Goal: Book appointment/travel/reservation

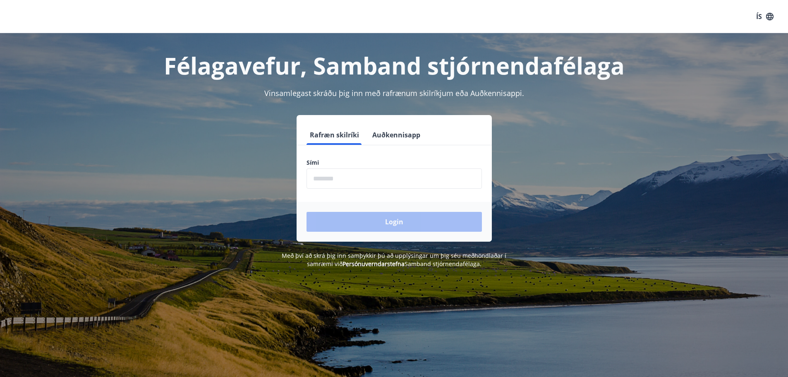
click at [335, 189] on form "Rafræn skilríki Auðkennisapp Sími ​ Login" at bounding box center [394, 183] width 195 height 117
click at [335, 178] on input "phone" at bounding box center [394, 178] width 175 height 20
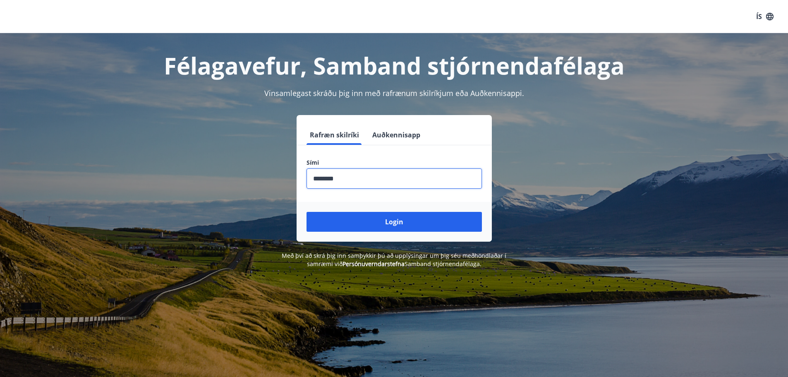
type input "********"
click at [307, 212] on button "Login" at bounding box center [394, 222] width 175 height 20
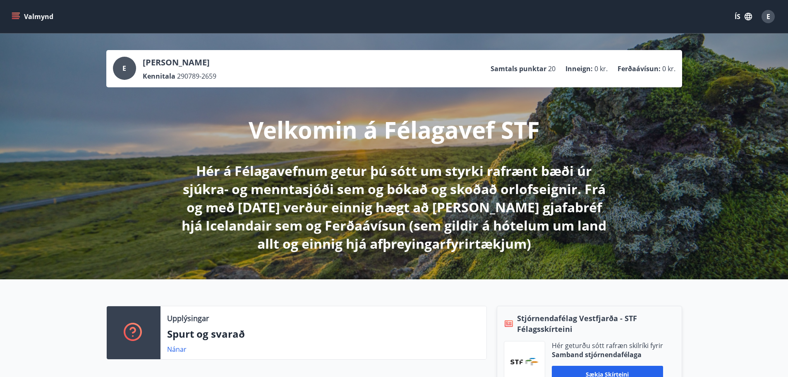
click at [10, 17] on div "Valmynd ÍS E" at bounding box center [394, 16] width 788 height 33
click at [13, 17] on icon "menu" at bounding box center [16, 16] width 9 height 1
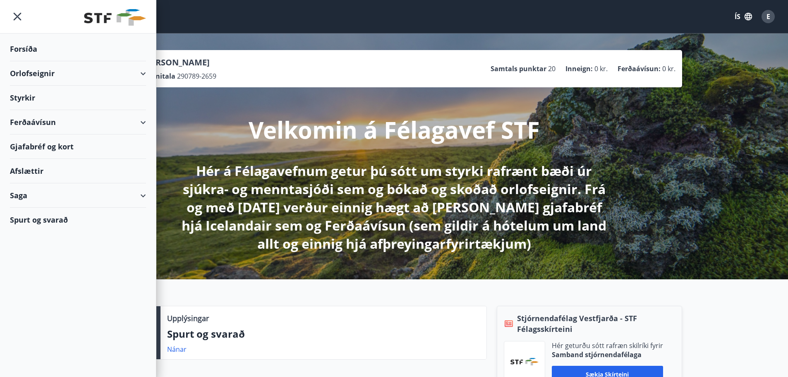
click at [117, 81] on div "Orlofseignir" at bounding box center [78, 73] width 136 height 24
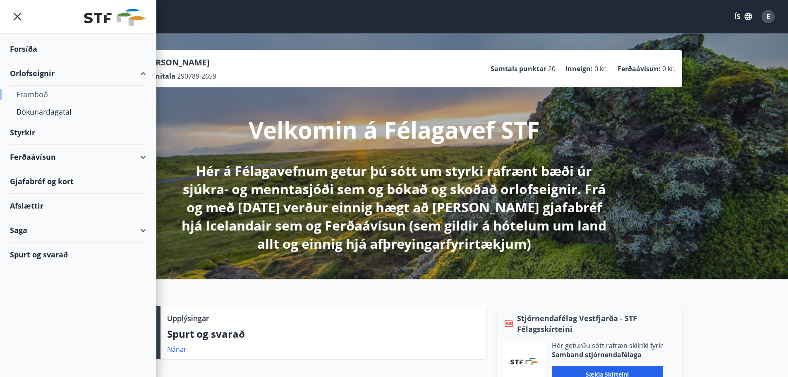
click at [40, 94] on div "Framboð" at bounding box center [78, 94] width 123 height 17
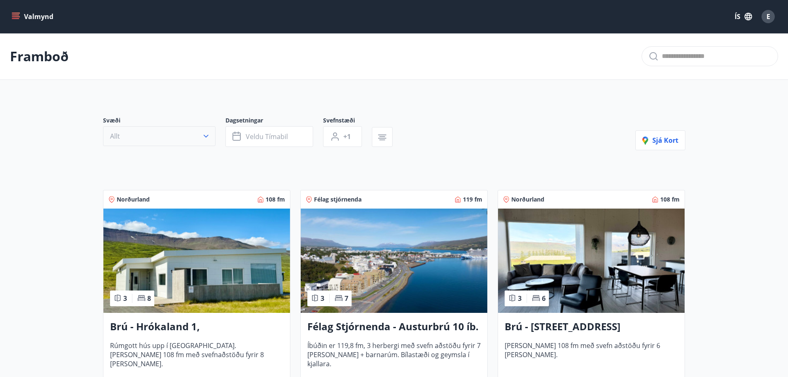
click at [155, 133] on button "Allt" at bounding box center [159, 136] width 113 height 20
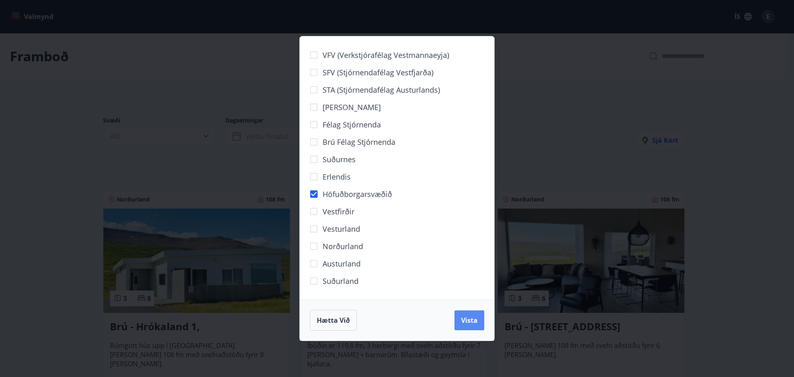
click at [471, 322] on span "Vista" at bounding box center [469, 320] width 17 height 9
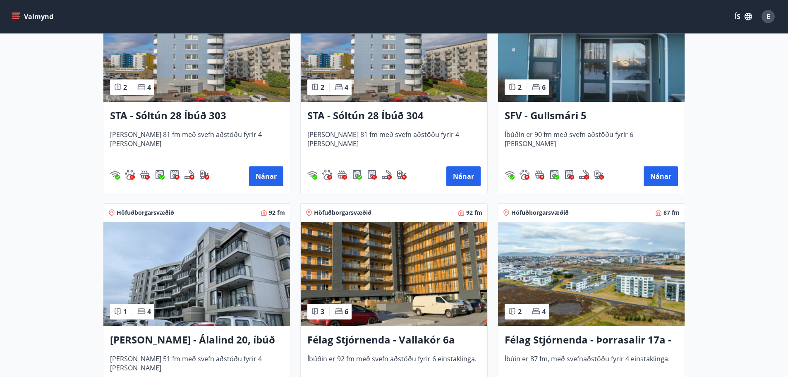
scroll to position [579, 0]
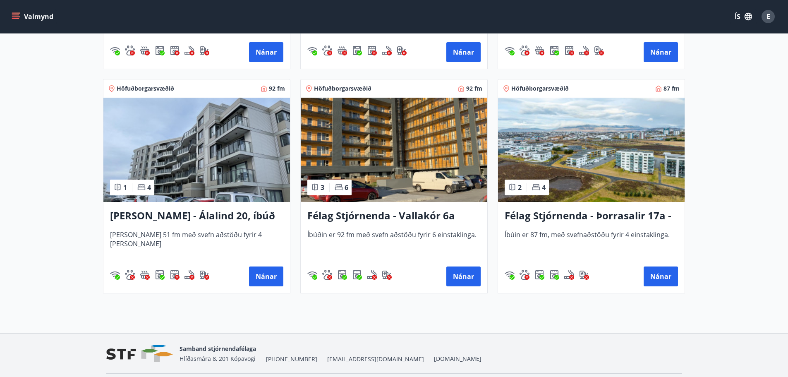
click at [142, 190] on icon at bounding box center [141, 187] width 8 height 8
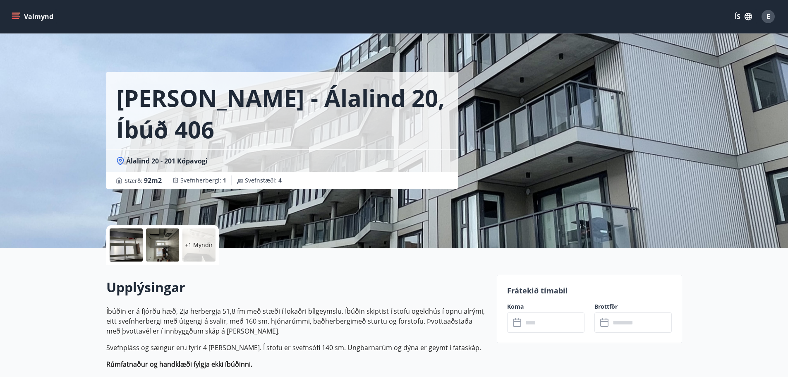
click at [130, 247] on div at bounding box center [126, 244] width 33 height 33
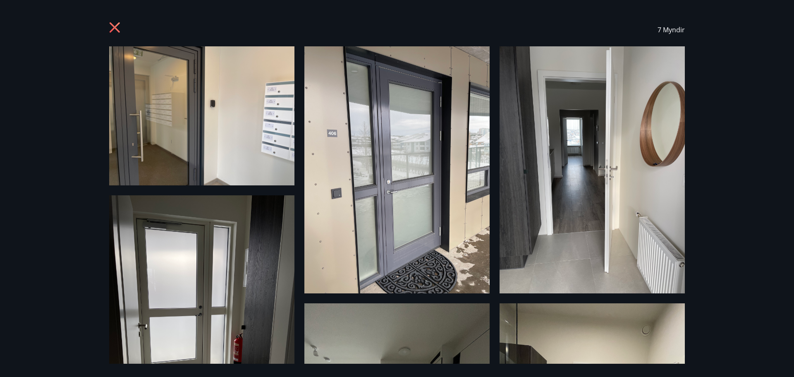
click at [110, 21] on div "7 Myndir" at bounding box center [397, 29] width 576 height 33
click at [117, 29] on icon at bounding box center [115, 27] width 10 height 10
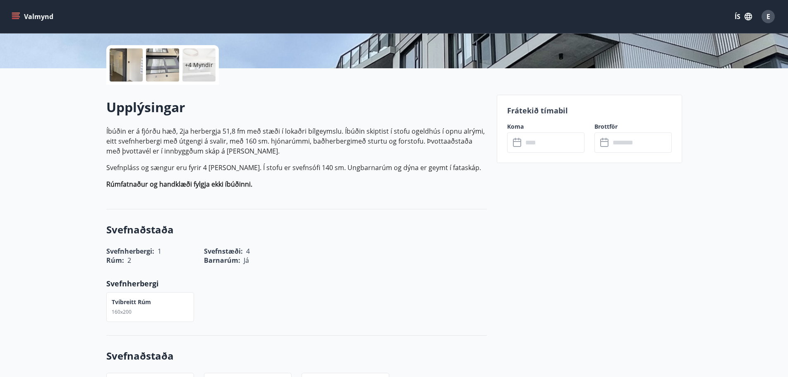
scroll to position [165, 0]
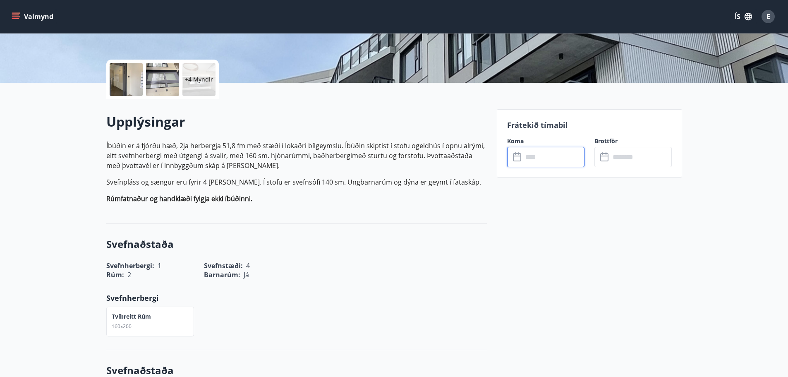
click at [552, 159] on input "text" at bounding box center [554, 157] width 62 height 20
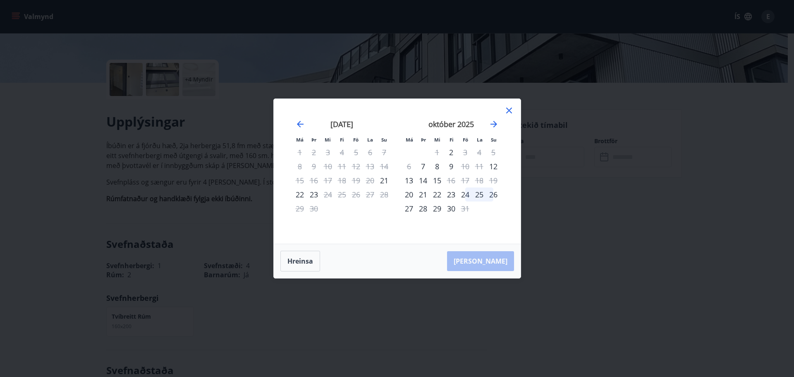
click at [544, 214] on div "Má Þr Mi Fi Fö La Su Má Þr Mi Fi Fö La Su [DATE] 1 2 3 4 5 6 7 8 9 10 11 12 13 …" at bounding box center [397, 188] width 794 height 377
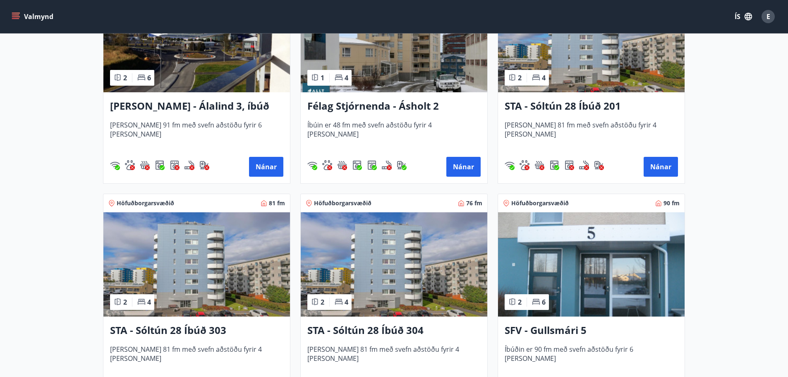
scroll to position [165, 0]
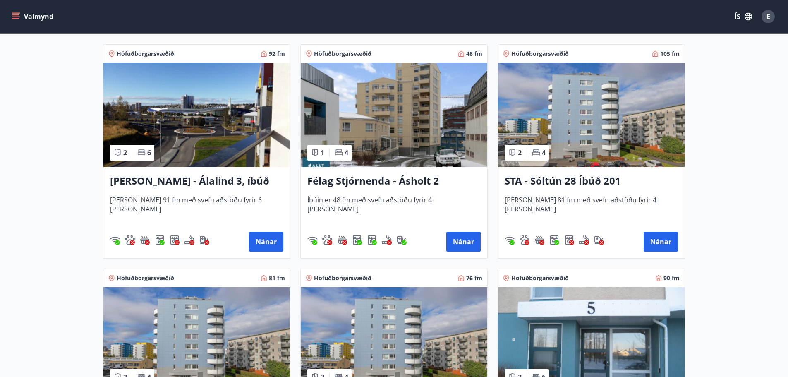
click at [186, 125] on img at bounding box center [196, 115] width 187 height 104
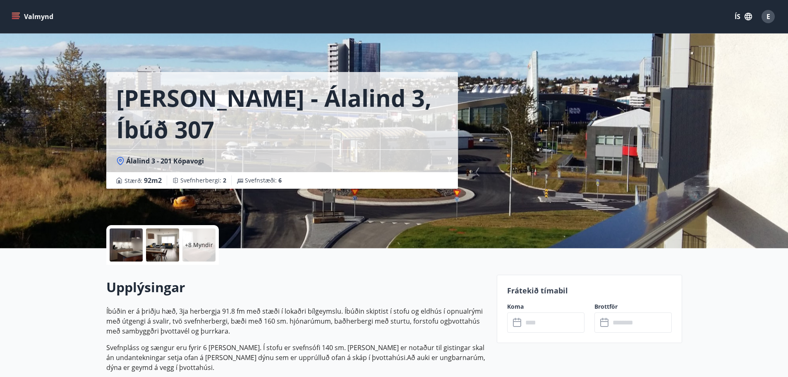
click at [140, 241] on div at bounding box center [126, 244] width 33 height 33
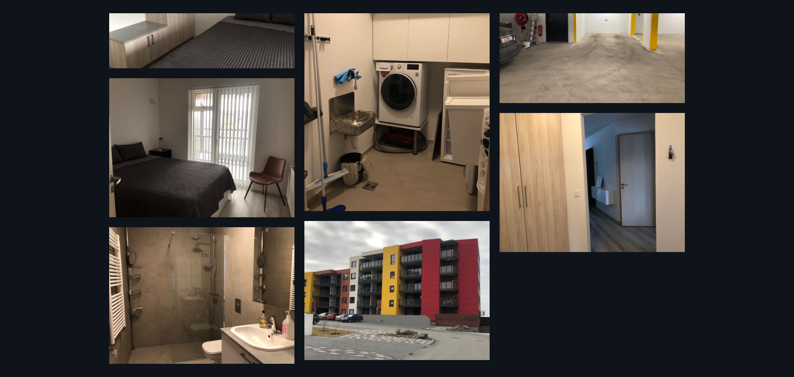
scroll to position [331, 0]
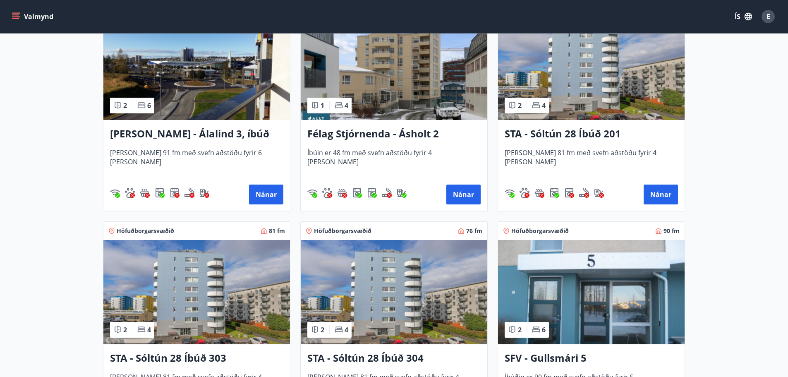
scroll to position [291, 0]
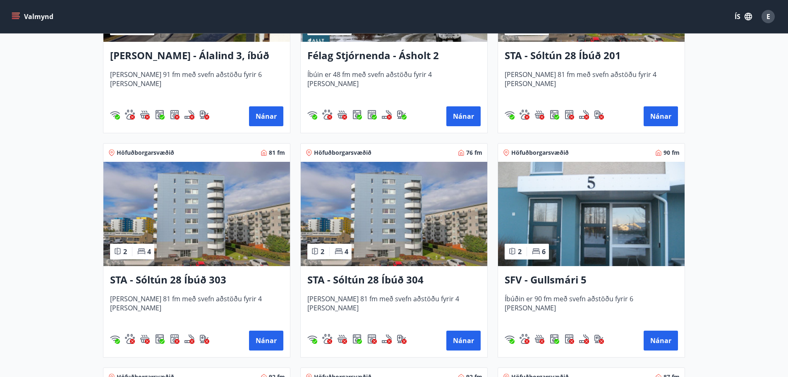
click at [588, 228] on img at bounding box center [591, 214] width 187 height 104
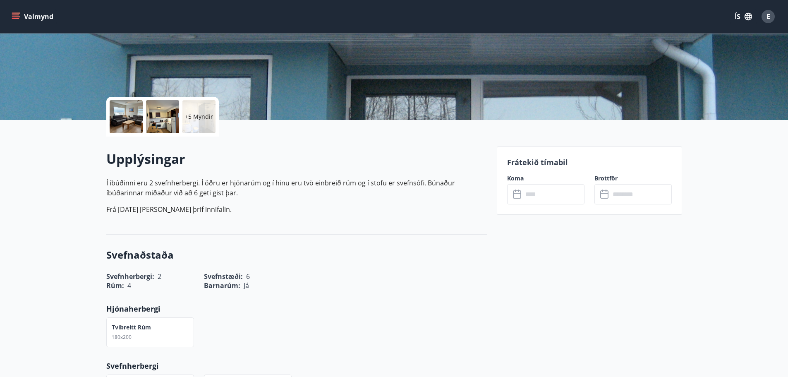
scroll to position [41, 0]
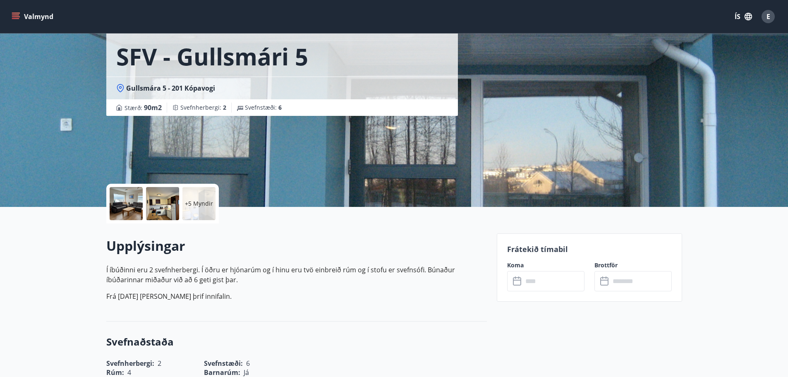
click at [135, 196] on div at bounding box center [126, 203] width 33 height 33
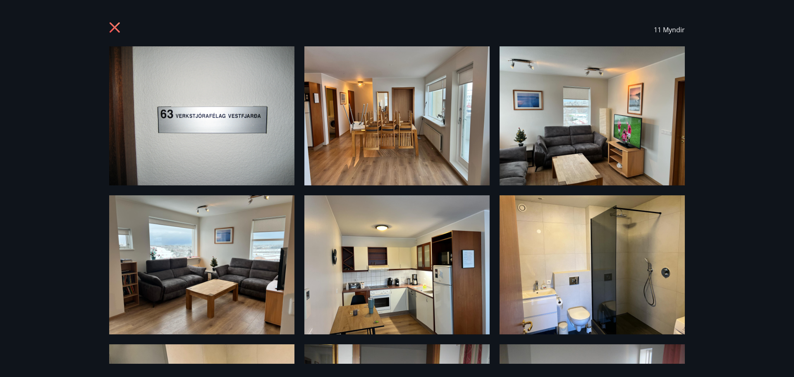
click at [113, 26] on icon at bounding box center [115, 27] width 10 height 10
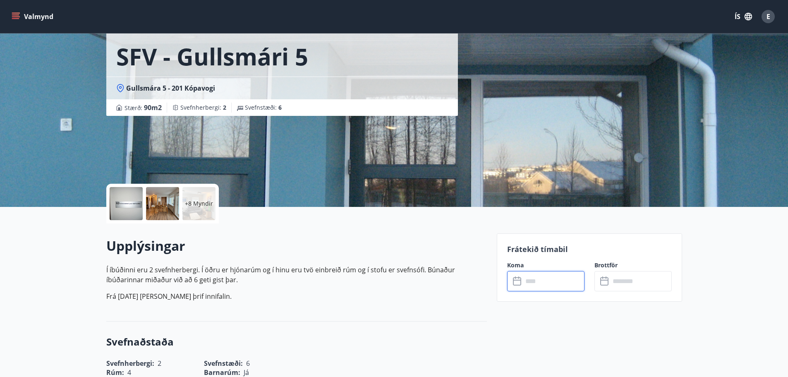
click at [537, 280] on input "text" at bounding box center [554, 281] width 62 height 20
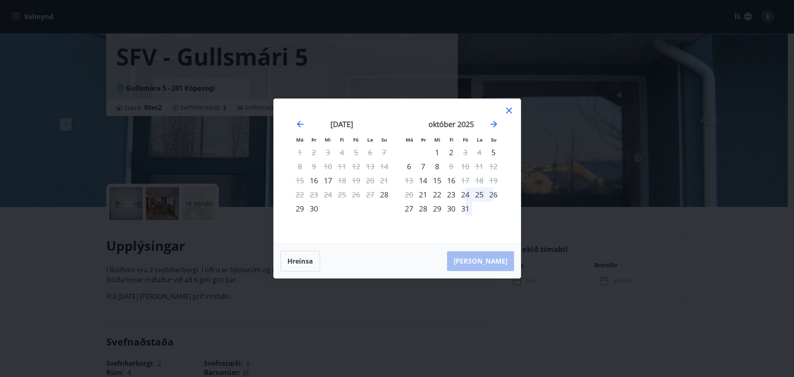
click at [509, 113] on icon at bounding box center [509, 110] width 10 height 10
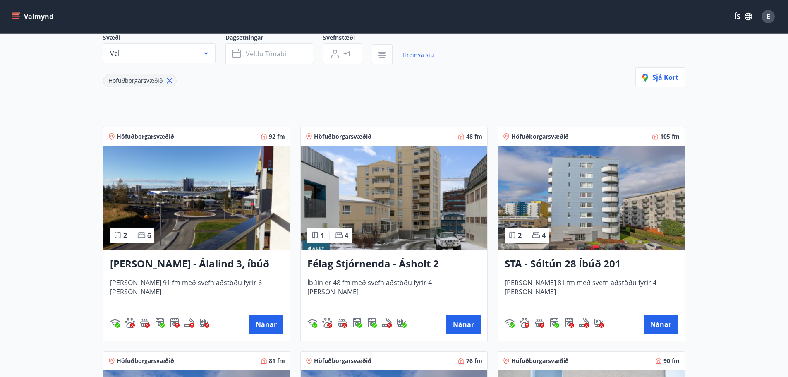
click at [574, 186] on img at bounding box center [591, 198] width 187 height 104
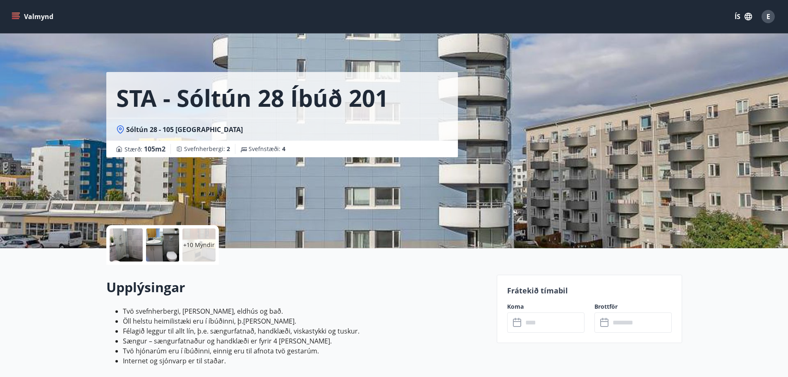
scroll to position [207, 0]
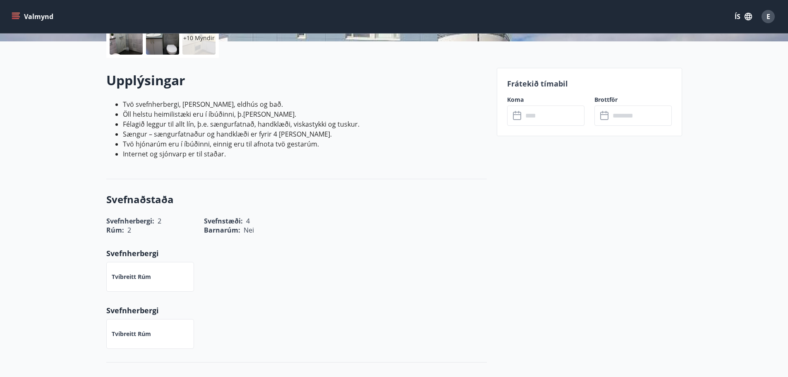
click at [551, 110] on input "text" at bounding box center [554, 115] width 62 height 20
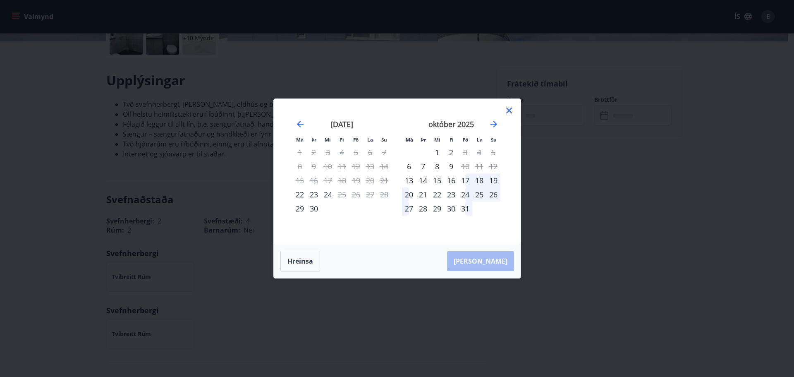
click at [510, 110] on icon at bounding box center [509, 110] width 10 height 10
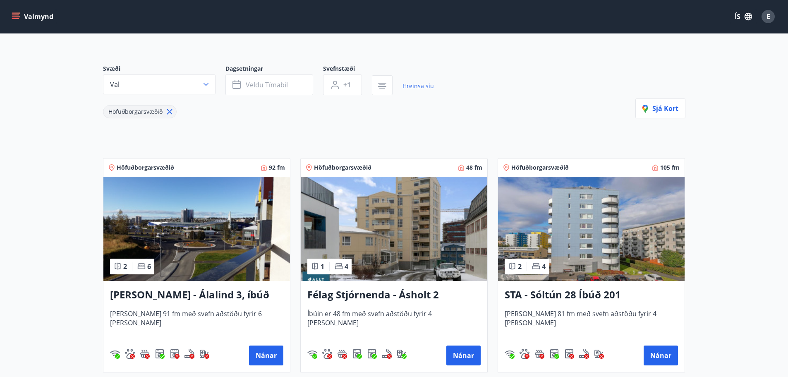
scroll to position [124, 0]
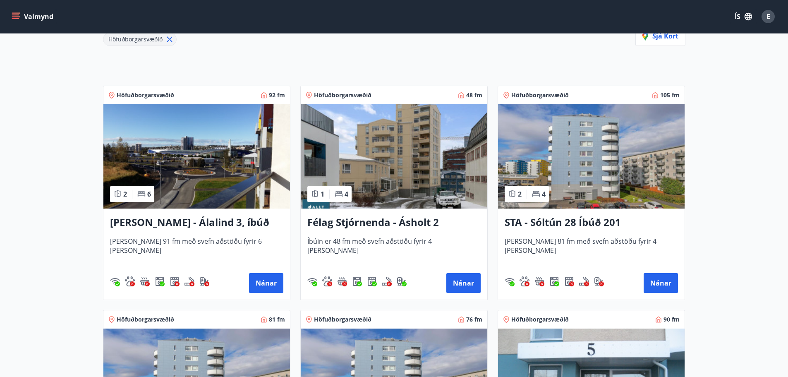
click at [240, 172] on img at bounding box center [196, 156] width 187 height 104
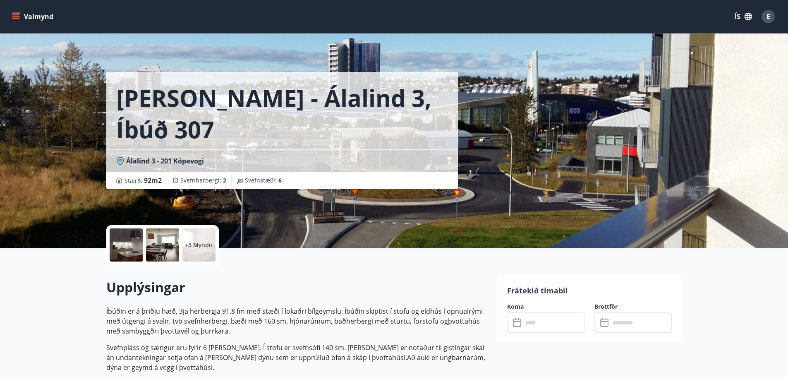
click at [561, 323] on input "text" at bounding box center [554, 322] width 62 height 20
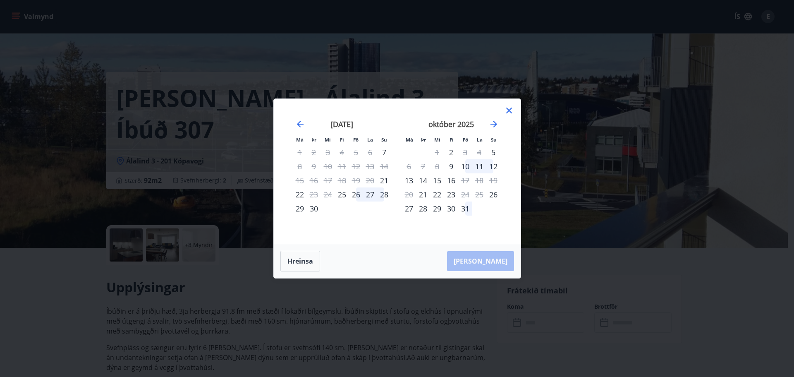
click at [510, 109] on icon at bounding box center [509, 111] width 6 height 6
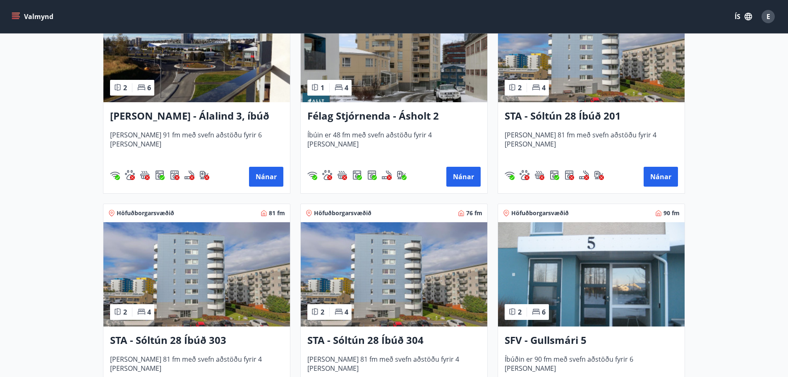
scroll to position [331, 0]
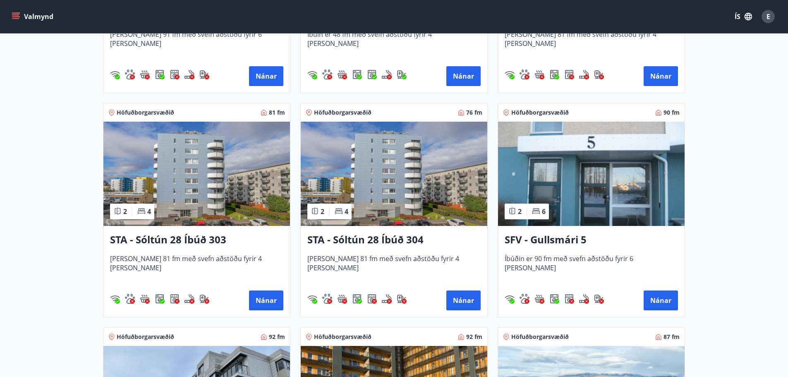
click at [55, 225] on main "Framboð Svæði Val Dagsetningar Veldu tímabil Svefnstæði +1 Hreinsa síu Höfuðbor…" at bounding box center [394, 125] width 788 height 846
click at [568, 175] on img at bounding box center [591, 174] width 187 height 104
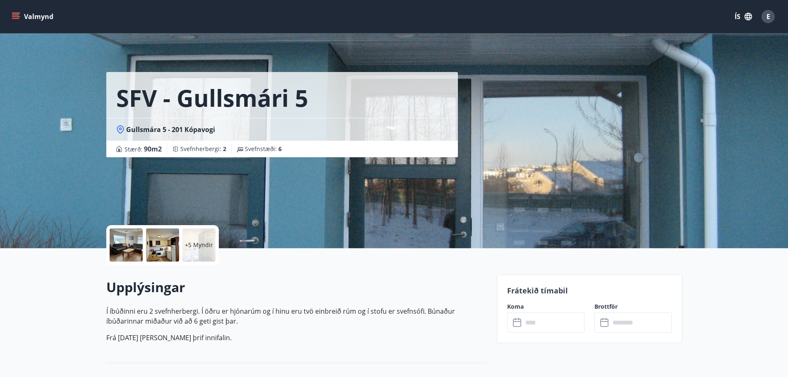
click at [558, 322] on input "text" at bounding box center [554, 322] width 62 height 20
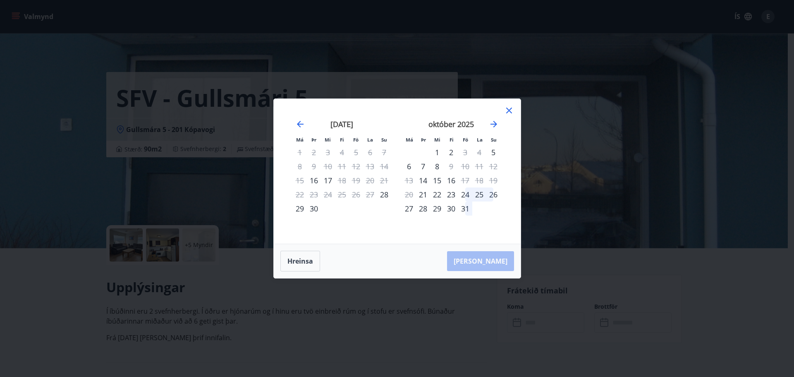
click at [51, 212] on div "Má Þr Mi Fi Fö La Su Má Þr Mi Fi Fö La Su [DATE] 1 2 3 4 5 6 7 8 9 10 11 12 13 …" at bounding box center [397, 188] width 794 height 377
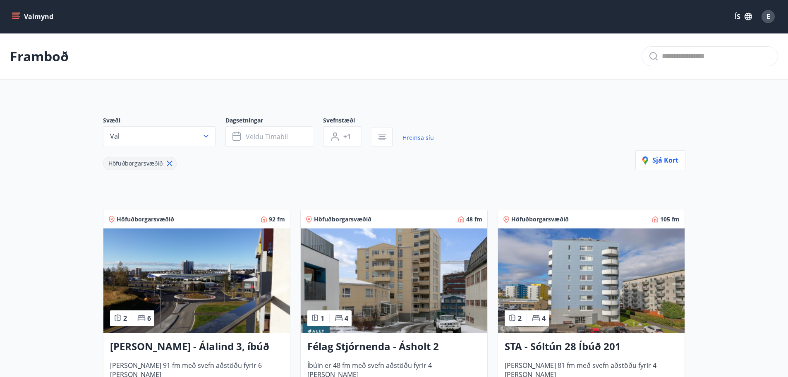
click at [446, 267] on img at bounding box center [394, 280] width 187 height 104
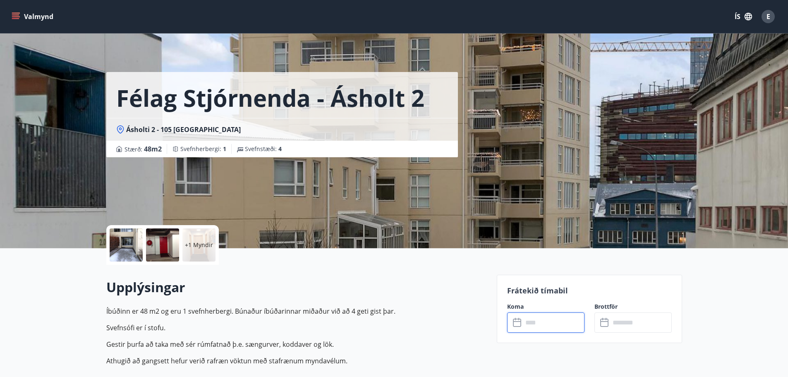
click at [549, 317] on input "text" at bounding box center [554, 322] width 62 height 20
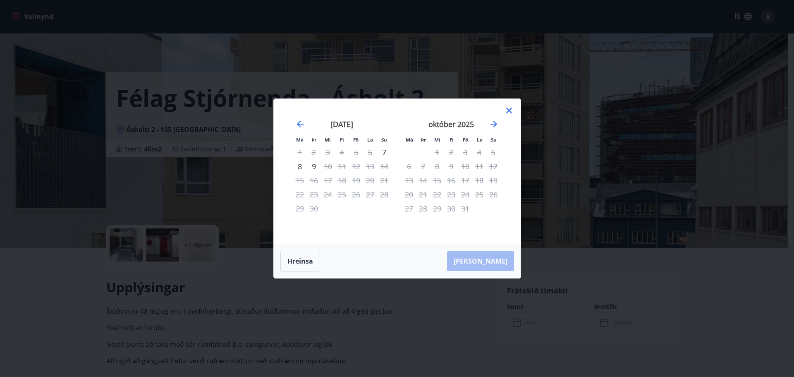
click at [510, 112] on icon at bounding box center [509, 110] width 10 height 10
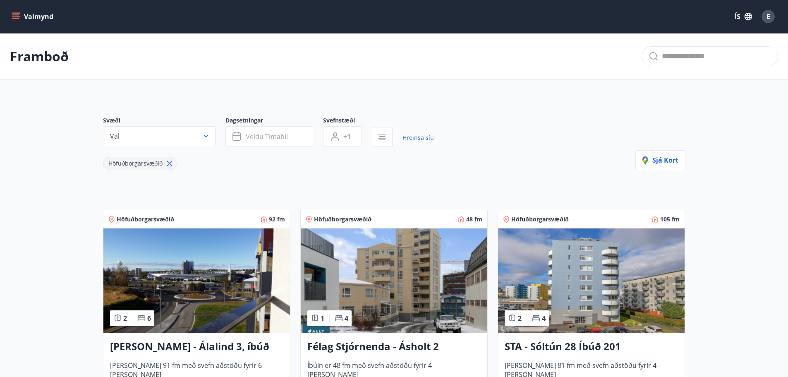
click at [206, 276] on img at bounding box center [196, 280] width 187 height 104
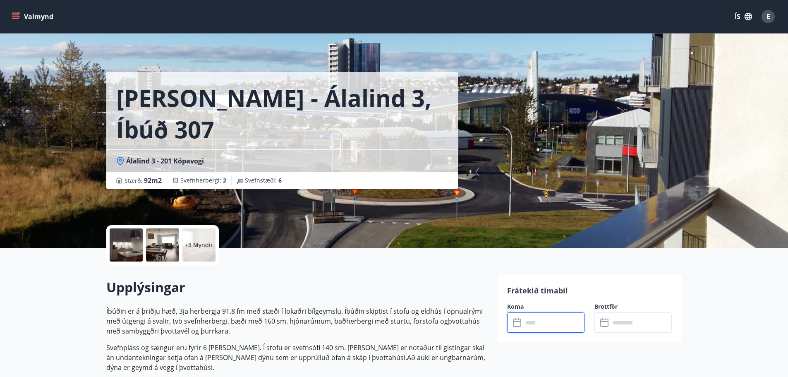
click at [556, 322] on input "text" at bounding box center [554, 322] width 62 height 20
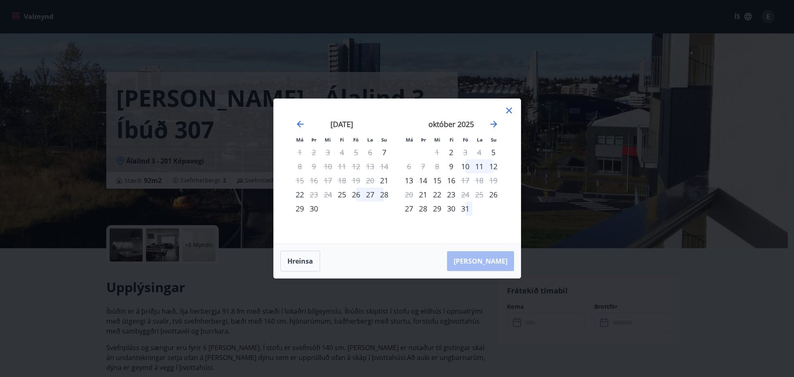
click at [69, 181] on div "Má Þr Mi Fi Fö La Su Má Þr Mi Fi Fö La Su [DATE] 1 2 3 4 5 6 7 8 9 10 11 12 13 …" at bounding box center [397, 188] width 794 height 377
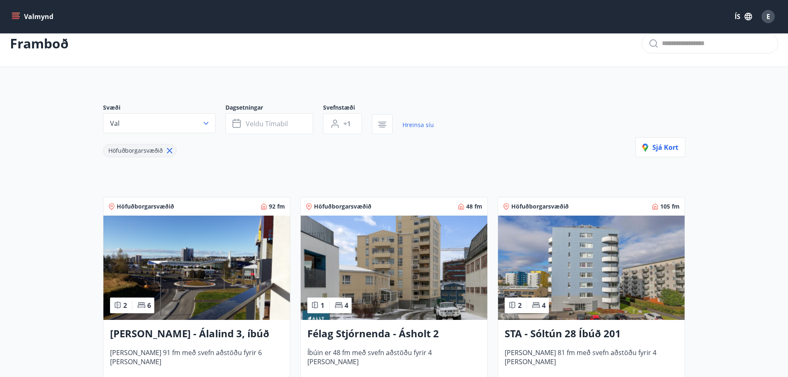
scroll to position [208, 0]
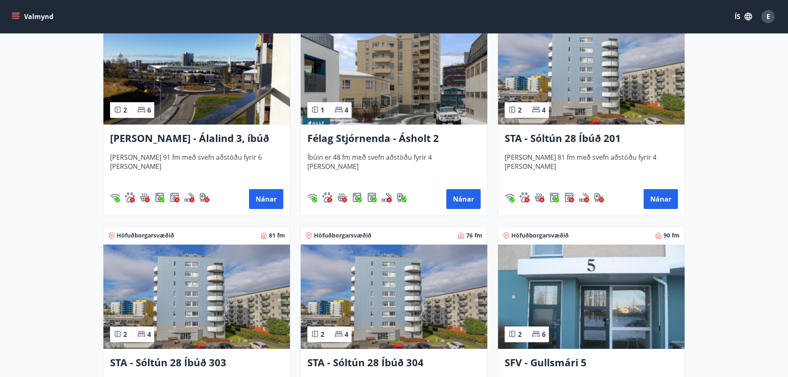
click at [231, 304] on img at bounding box center [196, 296] width 187 height 104
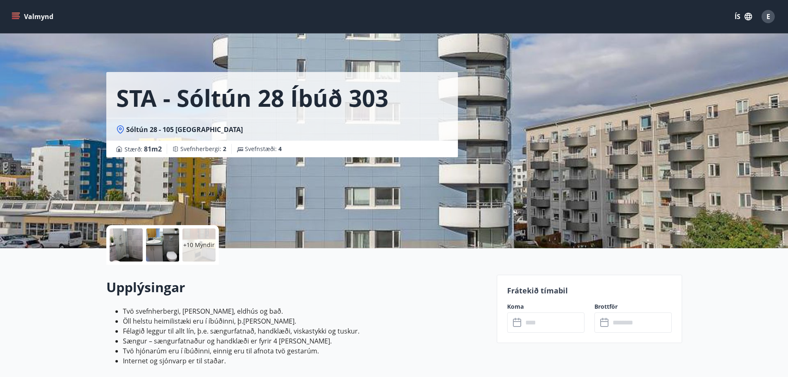
click at [542, 320] on input "text" at bounding box center [554, 322] width 62 height 20
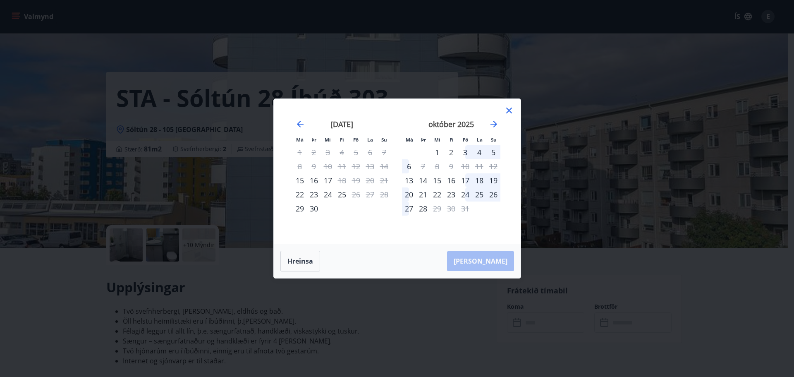
click at [510, 110] on icon at bounding box center [509, 111] width 6 height 6
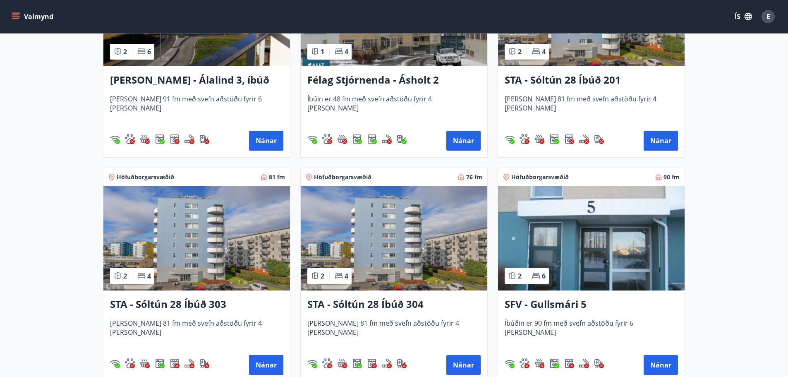
scroll to position [291, 0]
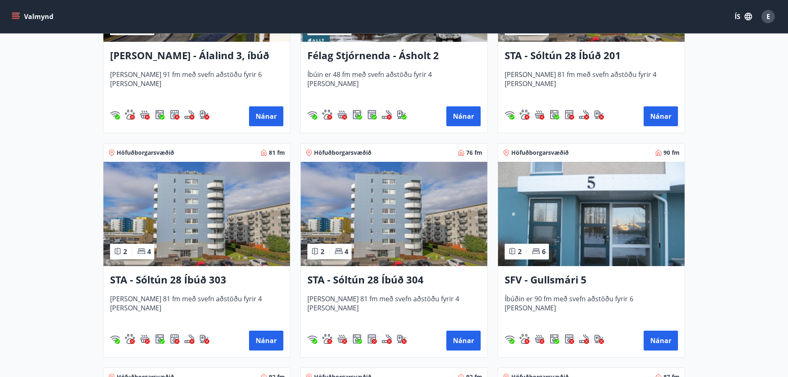
click at [367, 200] on img at bounding box center [394, 214] width 187 height 104
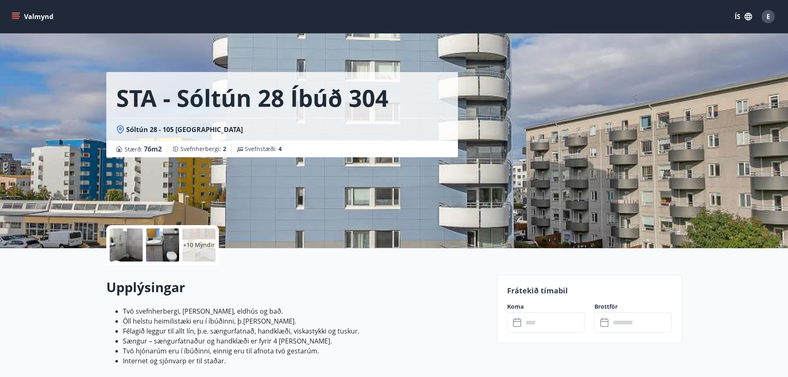
drag, startPoint x: 533, startPoint y: 308, endPoint x: 539, endPoint y: 319, distance: 12.4
click at [533, 309] on label "Koma" at bounding box center [545, 306] width 77 height 8
click at [539, 321] on input "text" at bounding box center [554, 322] width 62 height 20
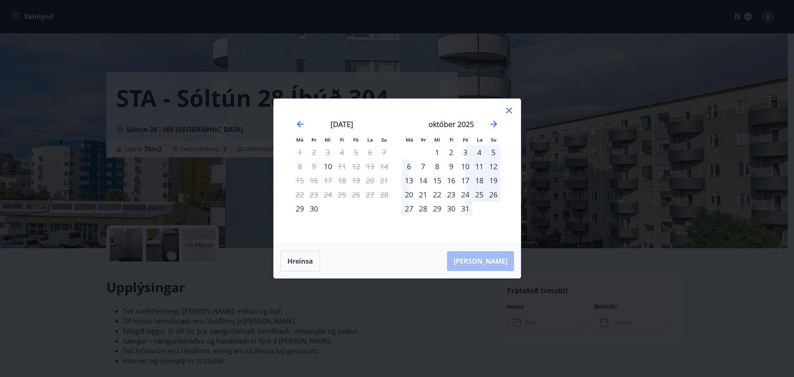
click at [454, 150] on div "2" at bounding box center [451, 152] width 14 height 14
click at [477, 153] on div "4" at bounding box center [479, 152] width 14 height 14
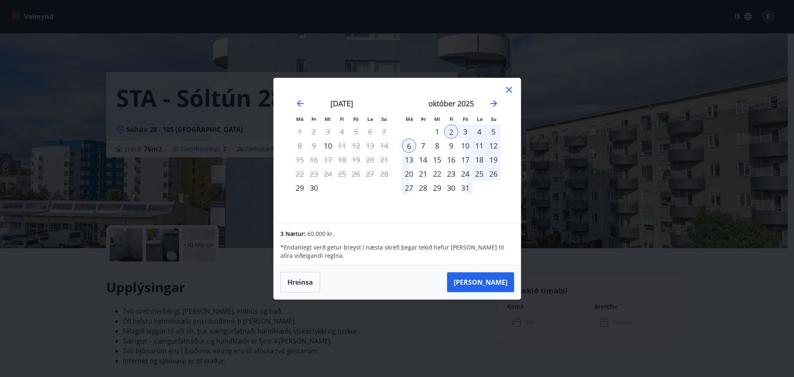
click at [479, 129] on div "4" at bounding box center [479, 132] width 14 height 14
click at [462, 132] on div "3" at bounding box center [465, 132] width 14 height 14
click at [452, 132] on div "2" at bounding box center [451, 132] width 14 height 14
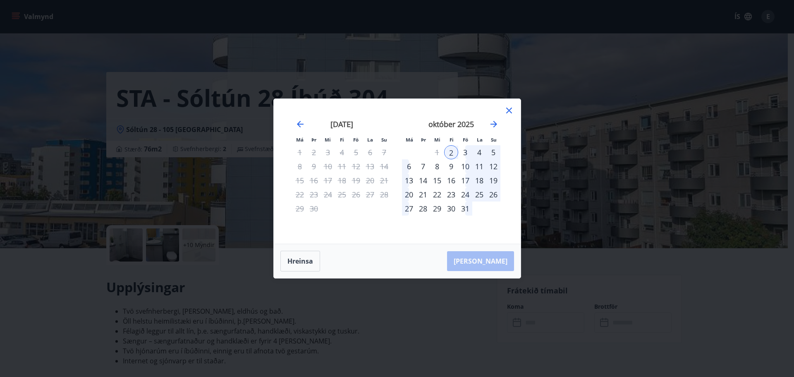
click at [473, 149] on div "4" at bounding box center [479, 152] width 14 height 14
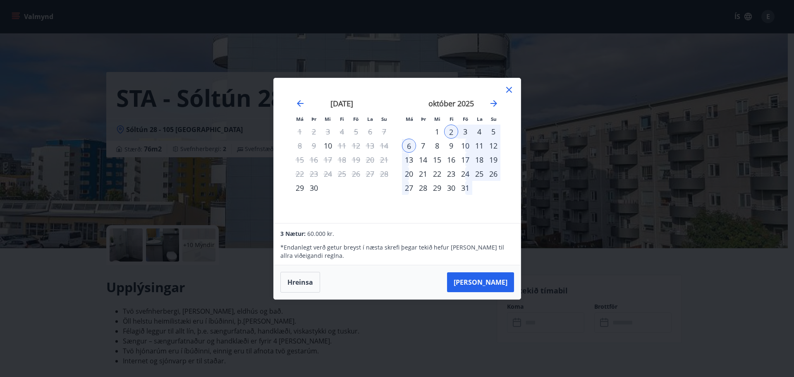
click at [509, 88] on icon at bounding box center [509, 90] width 10 height 10
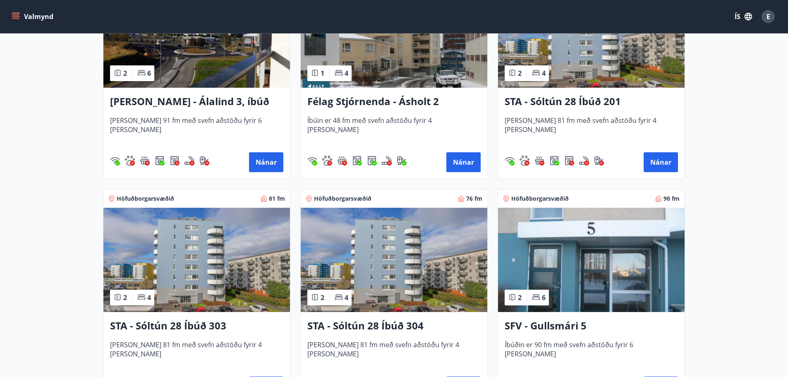
scroll to position [249, 0]
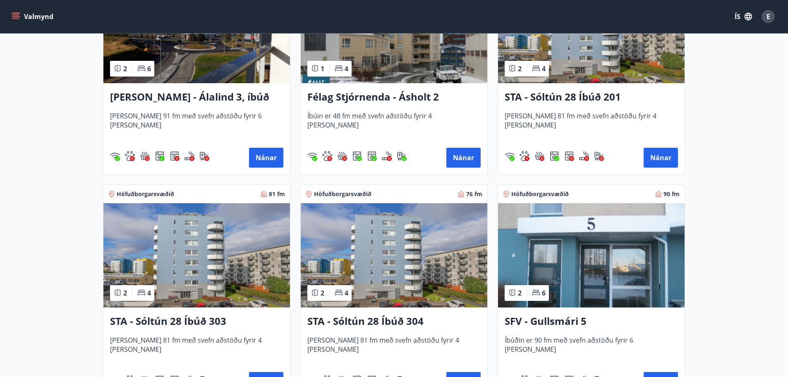
click at [599, 226] on img at bounding box center [591, 255] width 187 height 104
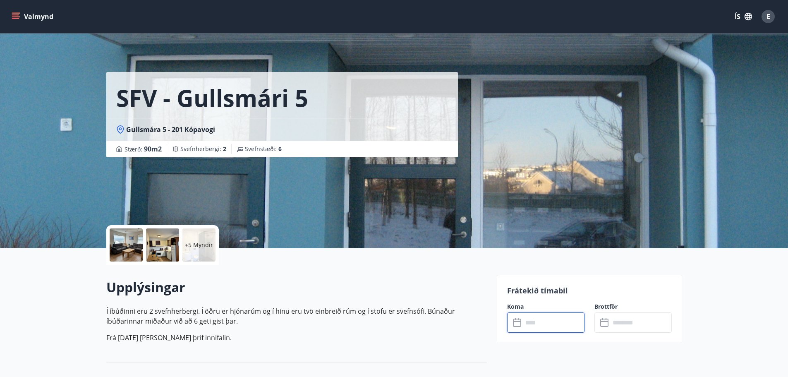
click at [543, 325] on input "text" at bounding box center [554, 322] width 62 height 20
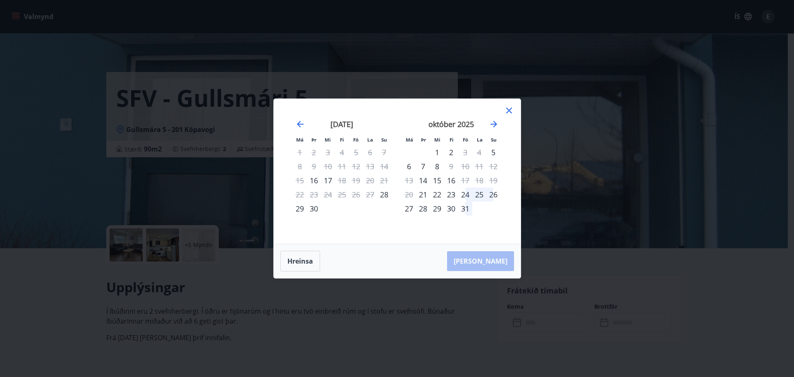
click at [511, 113] on icon at bounding box center [509, 111] width 6 height 6
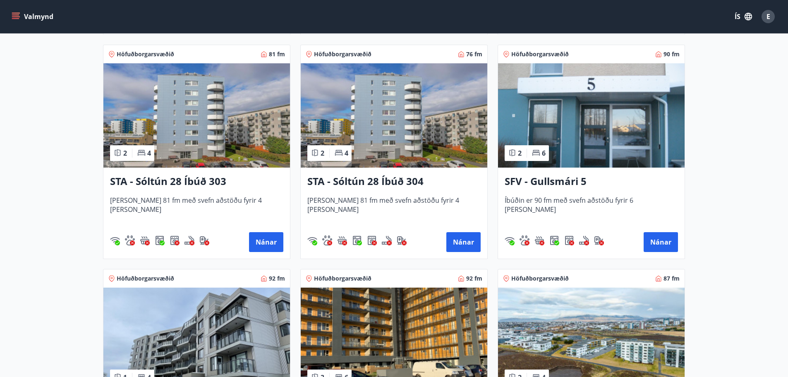
scroll to position [455, 0]
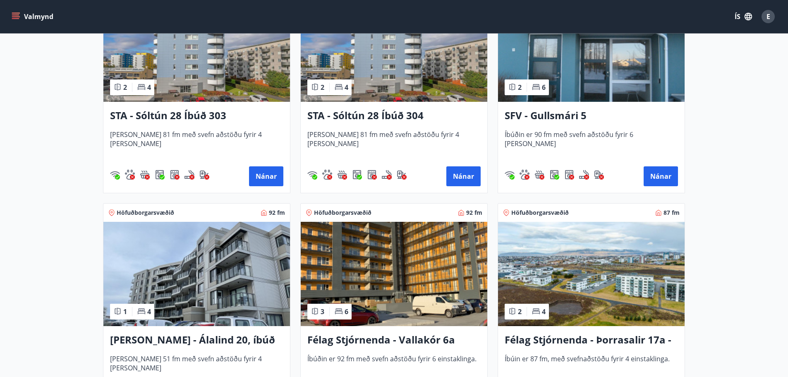
click at [249, 281] on img at bounding box center [196, 274] width 187 height 104
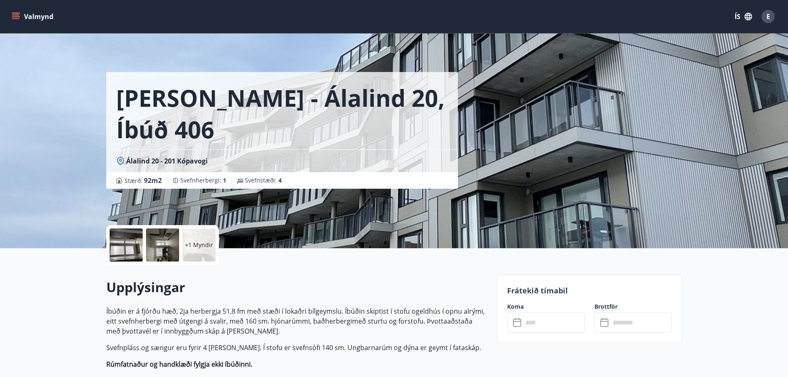
click at [539, 320] on input "text" at bounding box center [554, 322] width 62 height 20
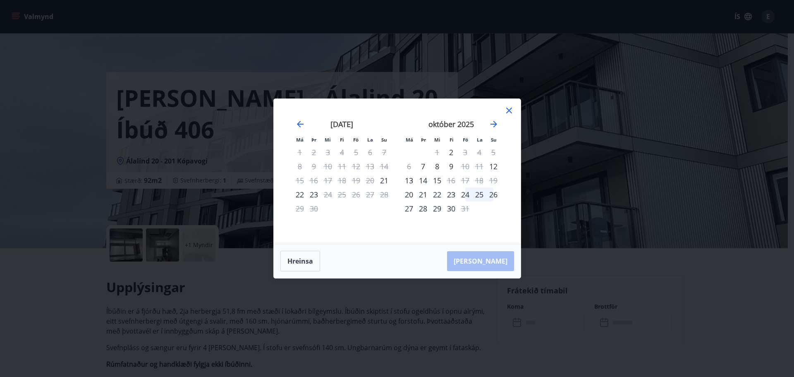
click at [510, 110] on icon at bounding box center [509, 110] width 10 height 10
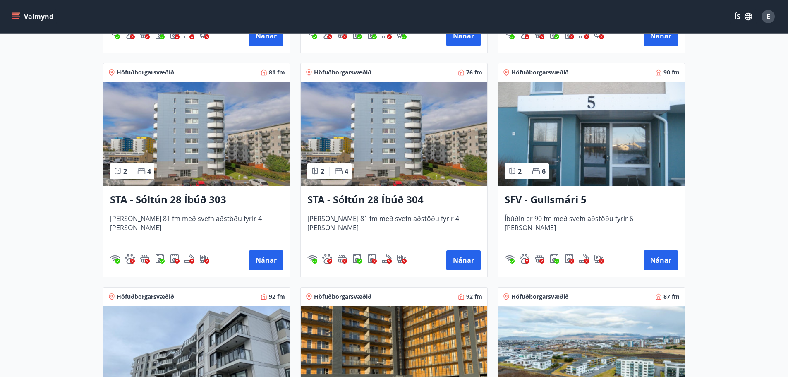
scroll to position [455, 0]
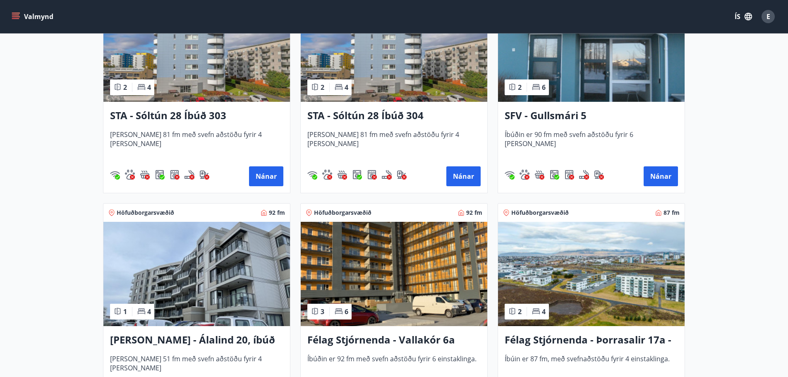
click at [421, 277] on img at bounding box center [394, 274] width 187 height 104
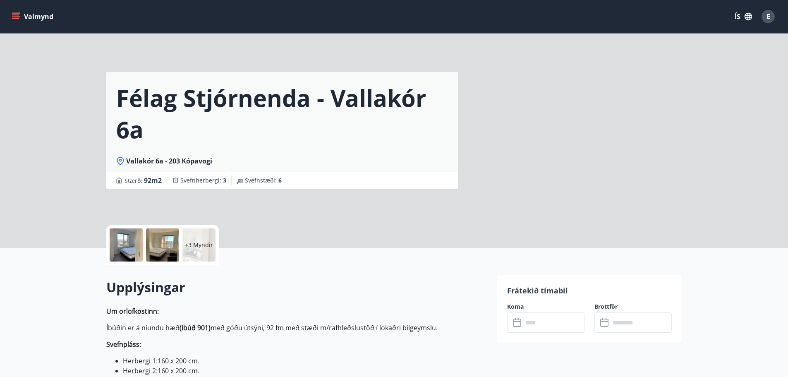
click at [550, 326] on input "text" at bounding box center [554, 322] width 62 height 20
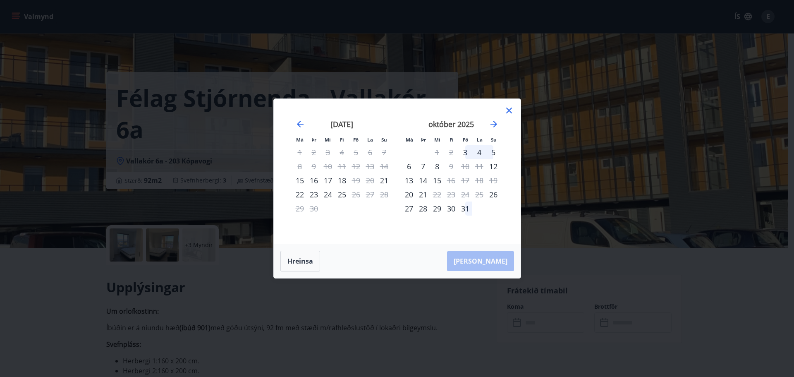
click at [512, 107] on icon at bounding box center [509, 110] width 10 height 10
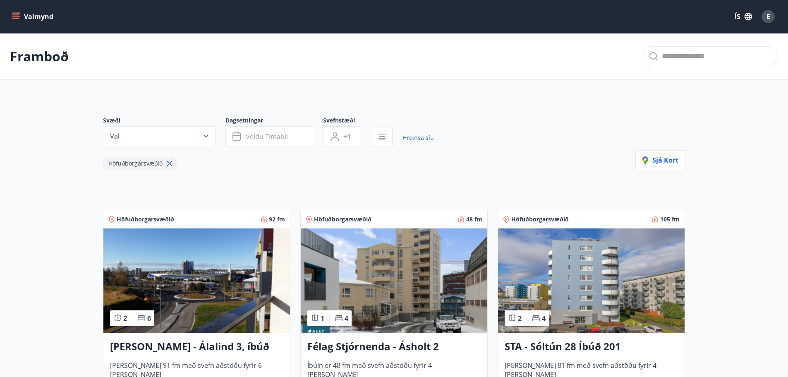
scroll to position [496, 0]
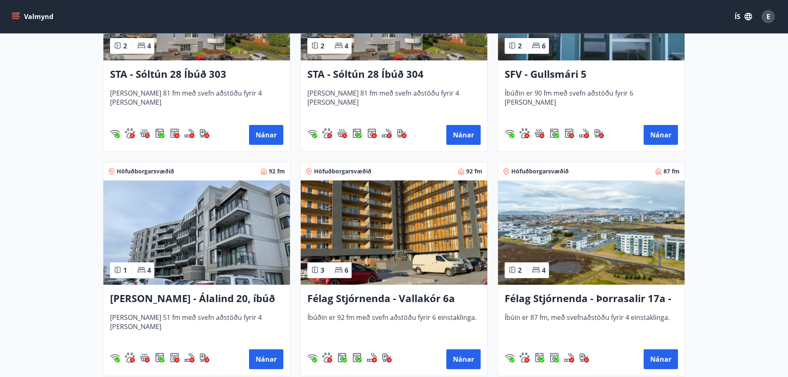
click at [577, 241] on img at bounding box center [591, 232] width 187 height 104
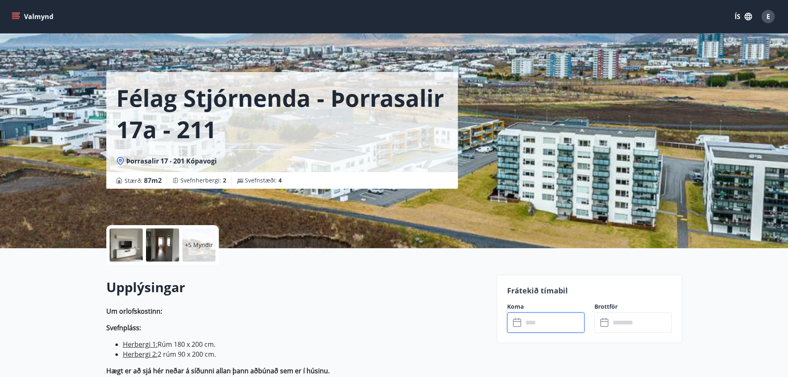
click at [541, 320] on input "text" at bounding box center [554, 322] width 62 height 20
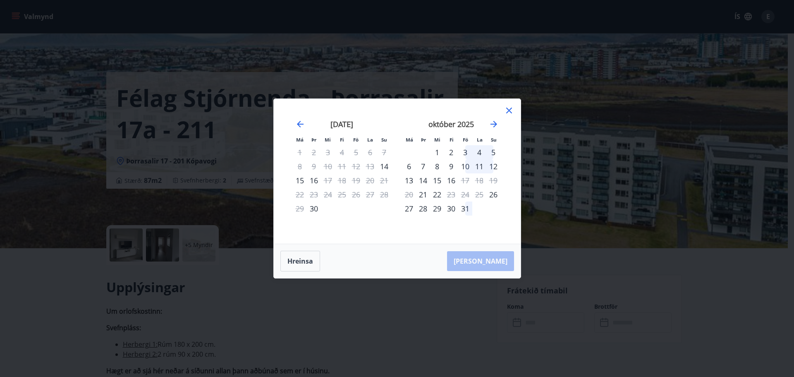
click at [513, 108] on icon at bounding box center [509, 110] width 10 height 10
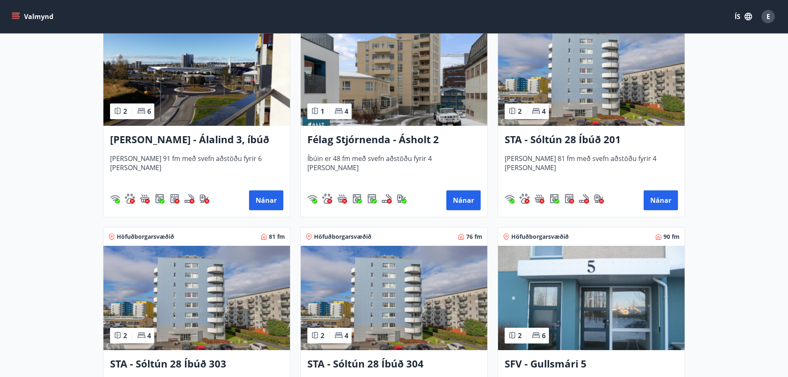
click at [613, 298] on img at bounding box center [591, 298] width 187 height 104
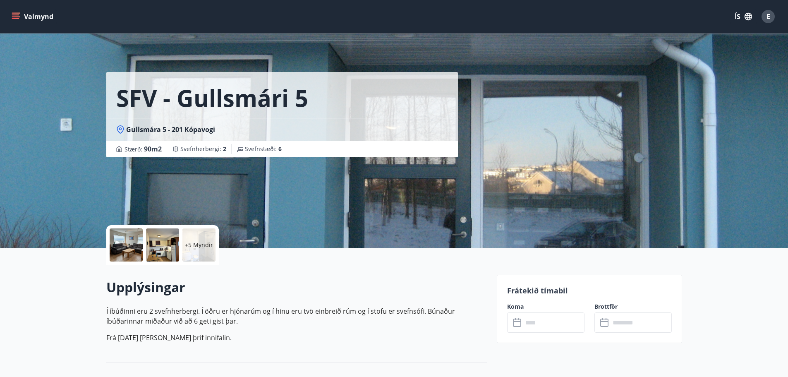
click at [560, 321] on input "text" at bounding box center [554, 322] width 62 height 20
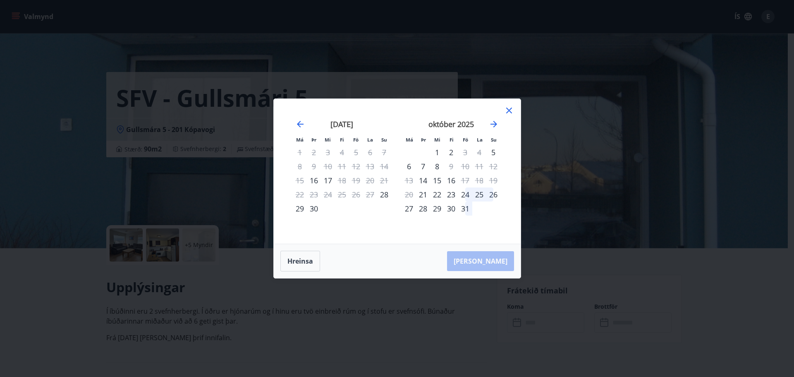
click at [510, 111] on icon at bounding box center [509, 110] width 10 height 10
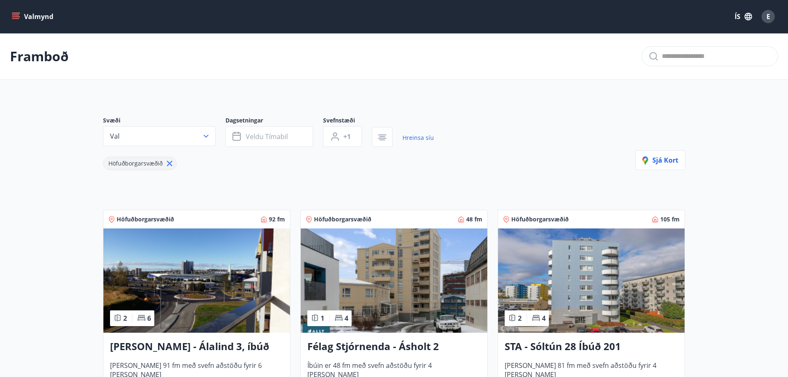
scroll to position [414, 0]
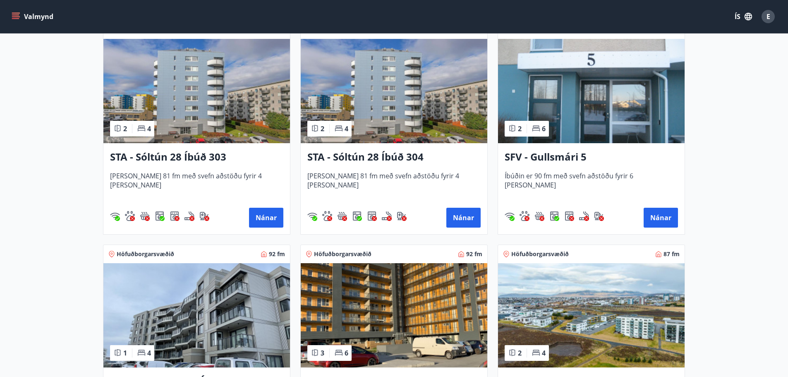
click at [411, 118] on img at bounding box center [394, 91] width 187 height 104
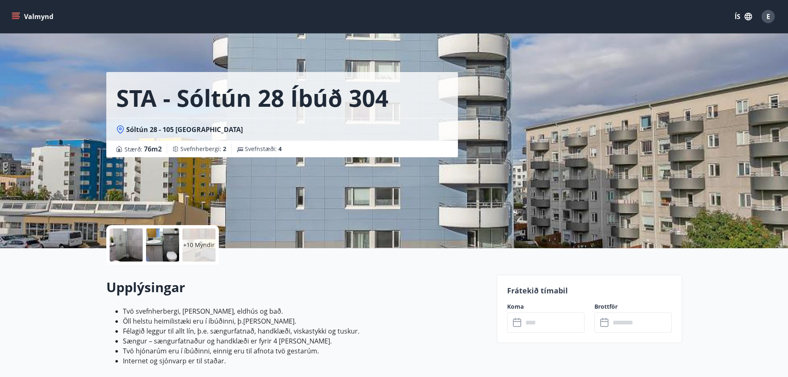
click at [551, 324] on input "text" at bounding box center [554, 322] width 62 height 20
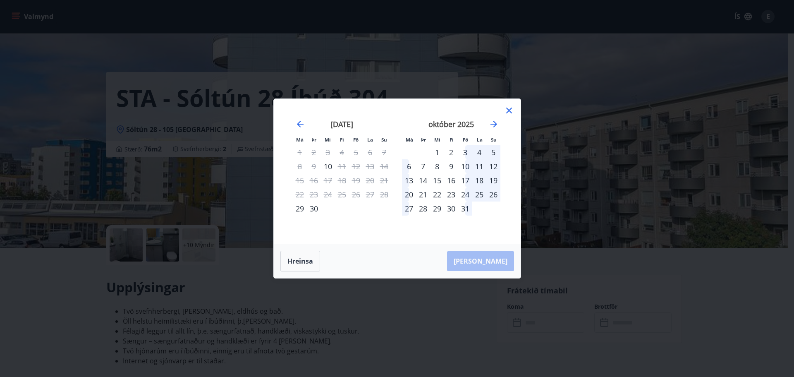
click at [450, 153] on div "2" at bounding box center [451, 152] width 14 height 14
click at [466, 153] on div "3" at bounding box center [465, 152] width 14 height 14
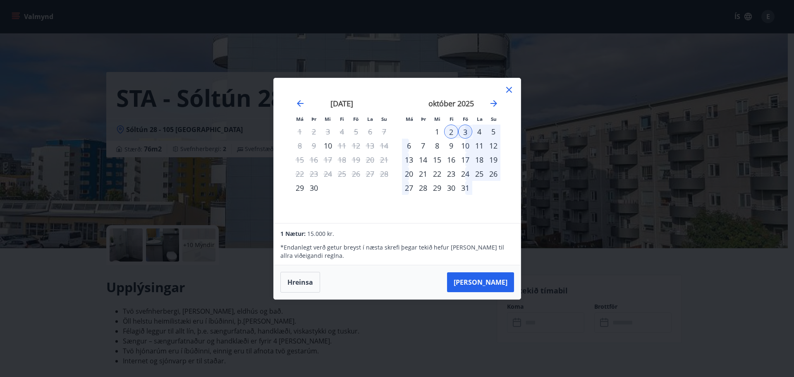
click at [511, 88] on icon at bounding box center [509, 90] width 10 height 10
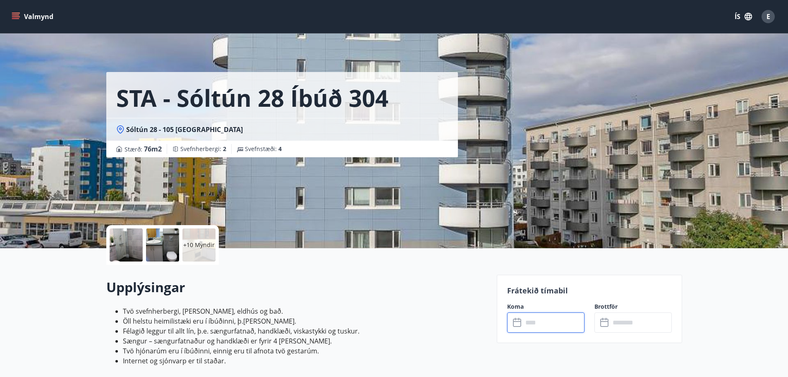
scroll to position [207, 0]
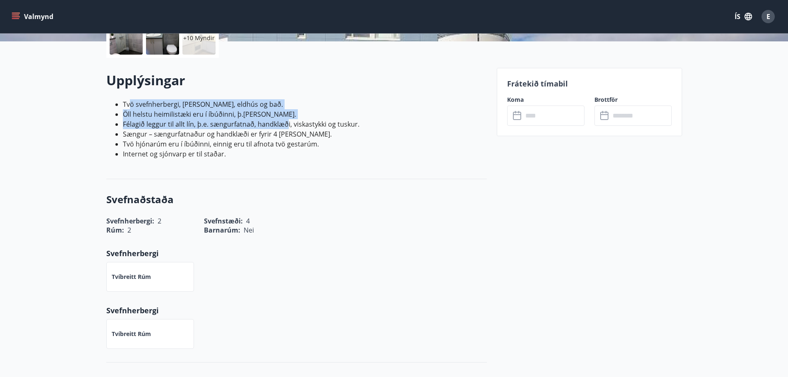
drag, startPoint x: 131, startPoint y: 104, endPoint x: 287, endPoint y: 123, distance: 157.5
click at [287, 123] on ul "Tvö svefnherbergi, [PERSON_NAME], eldhús og bað. Öll helstu heimilistæki eru í …" at bounding box center [296, 129] width 381 height 60
click at [283, 133] on li "Sængur – sængurfatnaður og handklæði er fyrir 4 [PERSON_NAME]." at bounding box center [305, 134] width 364 height 10
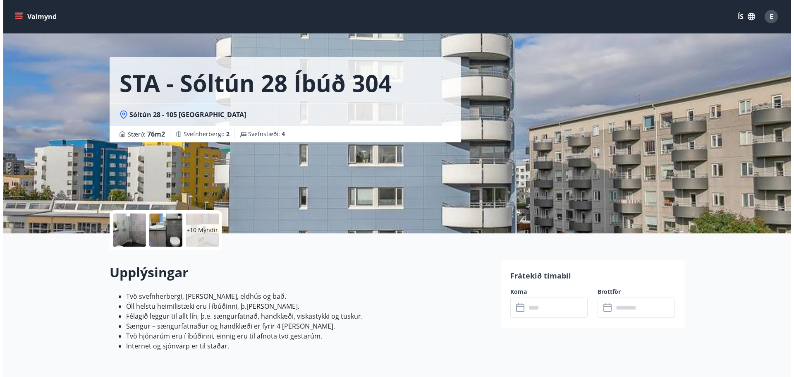
scroll to position [0, 0]
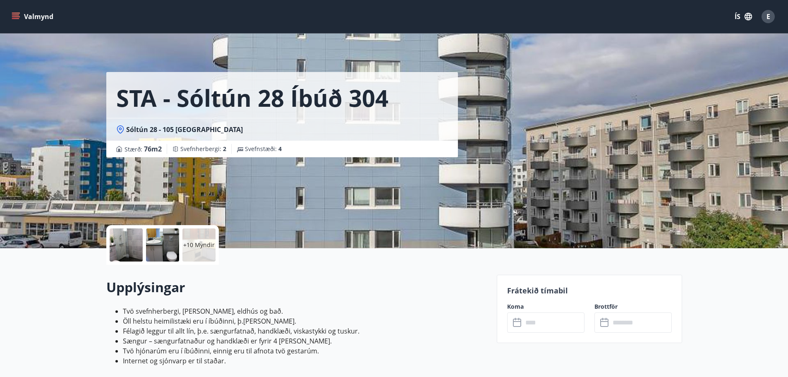
click at [138, 244] on div at bounding box center [126, 244] width 33 height 33
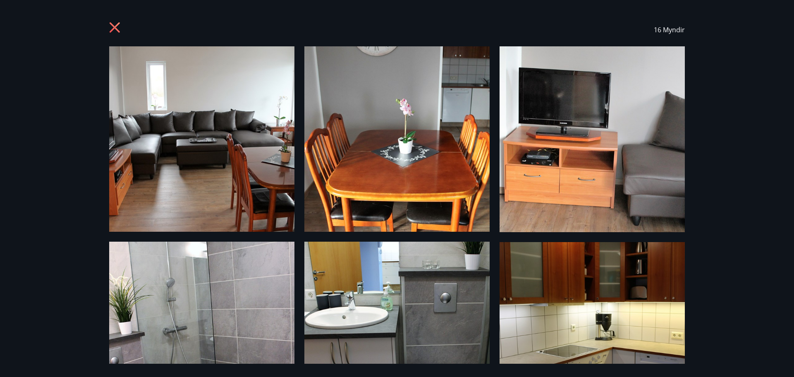
click at [727, 70] on div "16 Myndir" at bounding box center [397, 188] width 794 height 377
